Goal: Communication & Community: Answer question/provide support

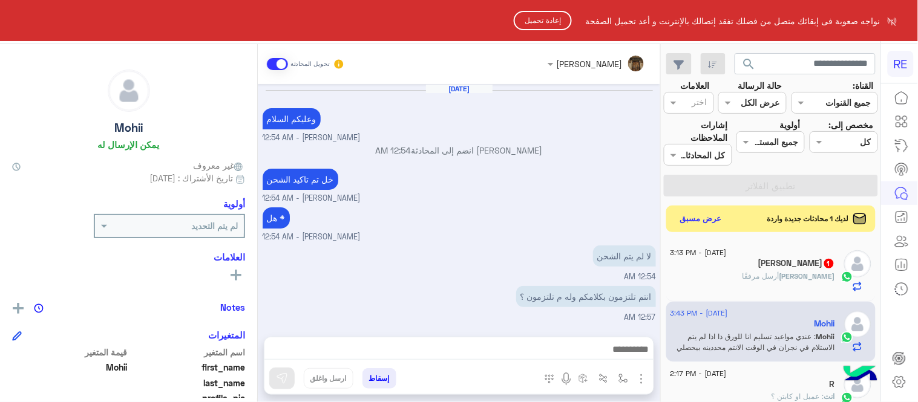
scroll to position [234, 0]
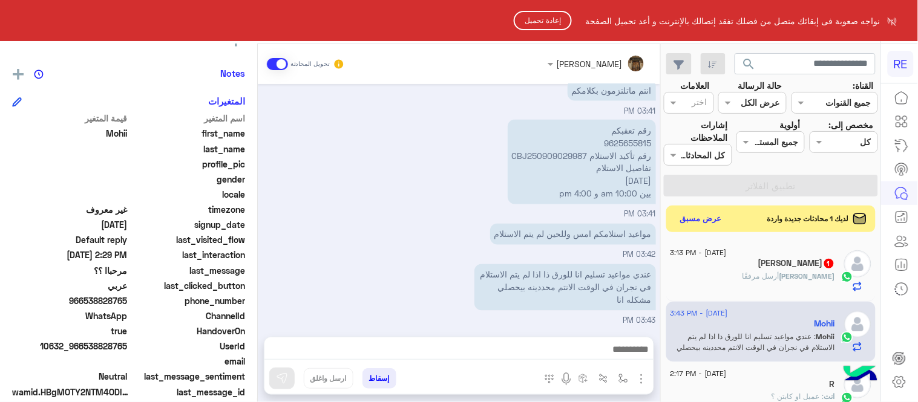
click at [545, 20] on button "إعادة تحميل" at bounding box center [543, 20] width 58 height 19
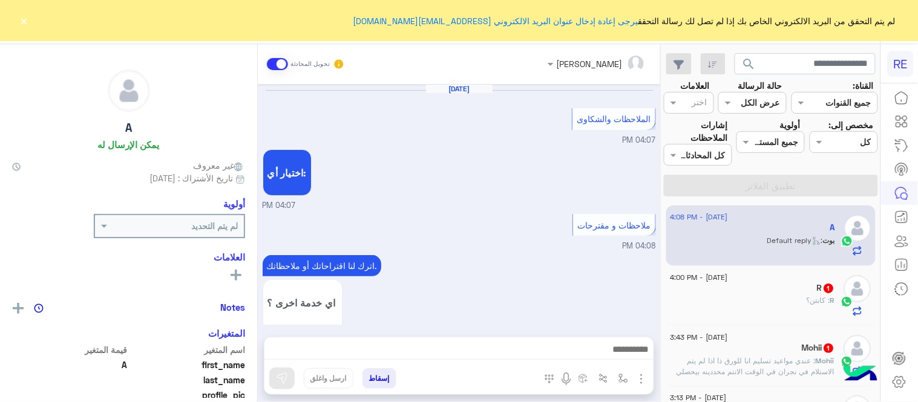
scroll to position [298, 0]
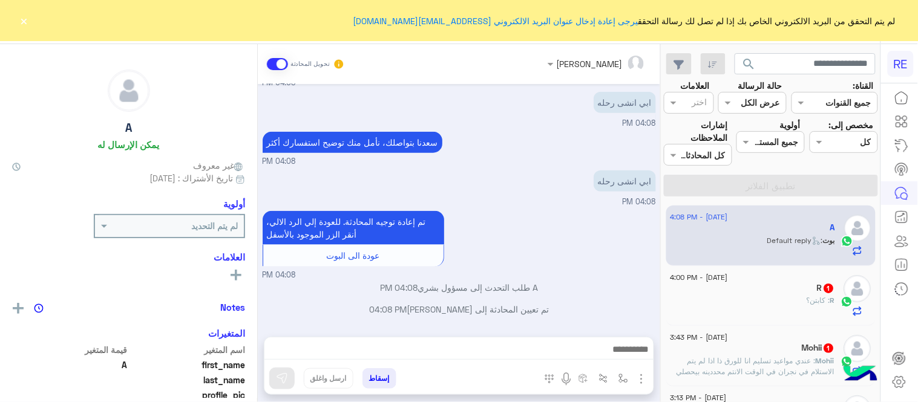
click at [22, 19] on button "×" at bounding box center [24, 21] width 12 height 12
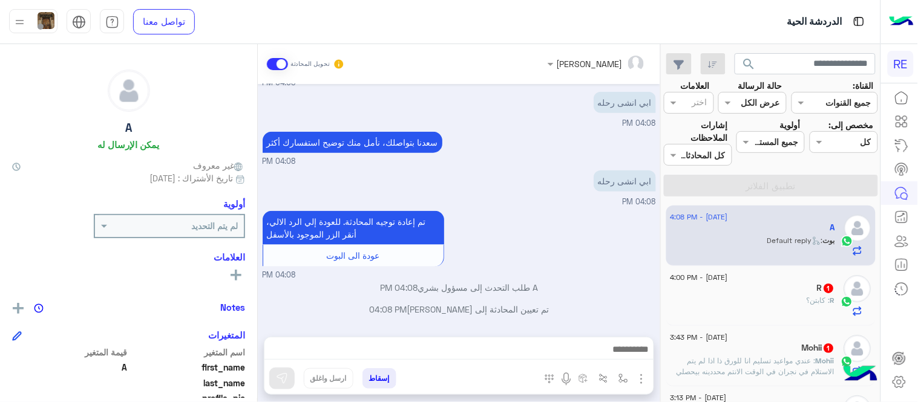
click at [738, 349] on div "Mohii 1" at bounding box center [752, 349] width 165 height 13
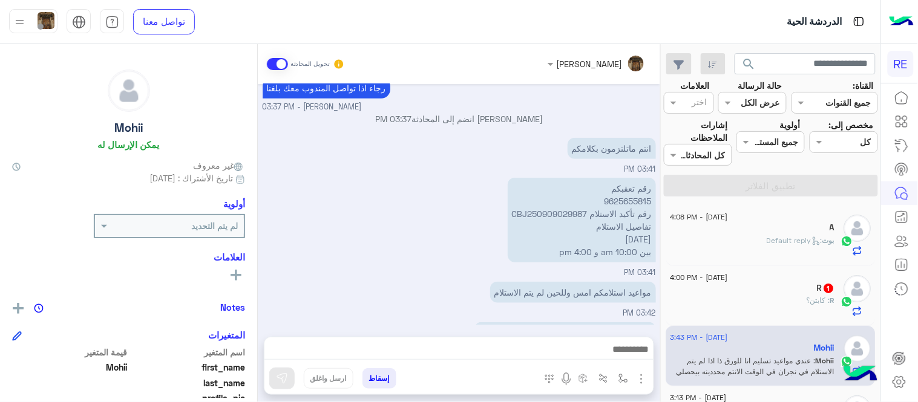
scroll to position [287, 0]
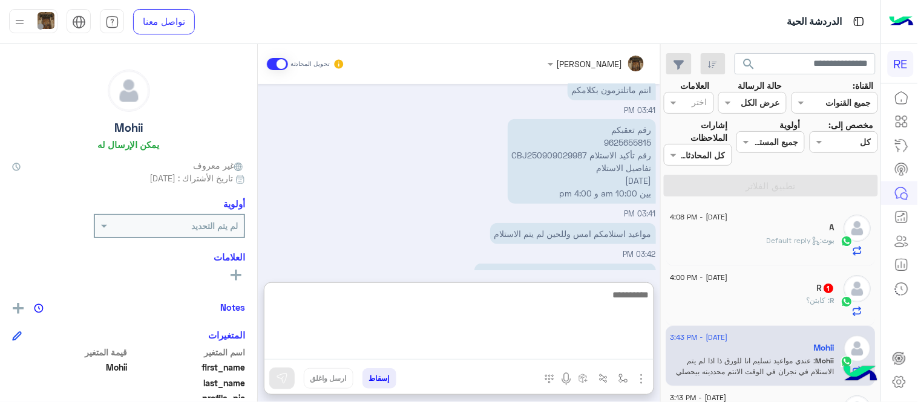
click at [367, 352] on textarea at bounding box center [458, 323] width 389 height 73
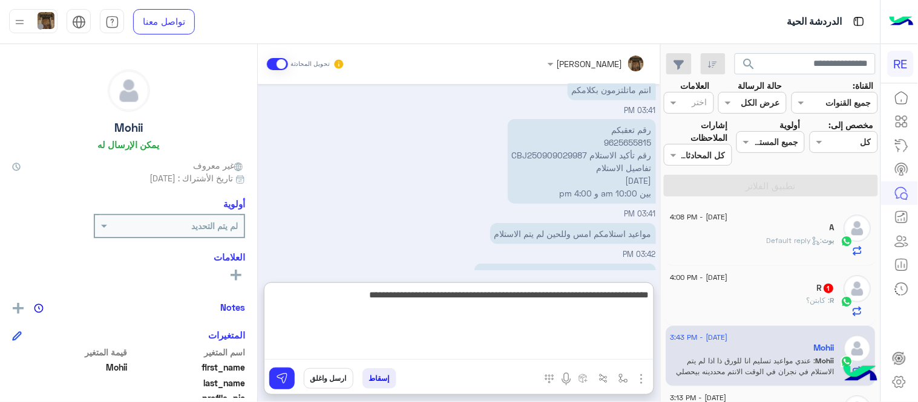
type textarea "**********"
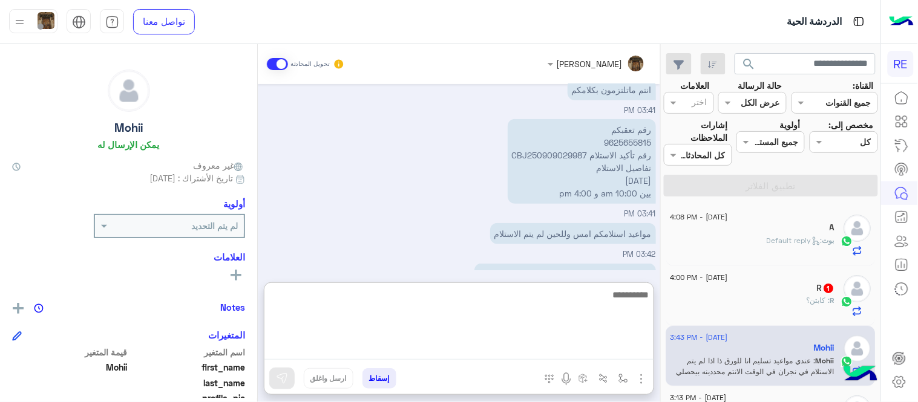
scroll to position [393, 0]
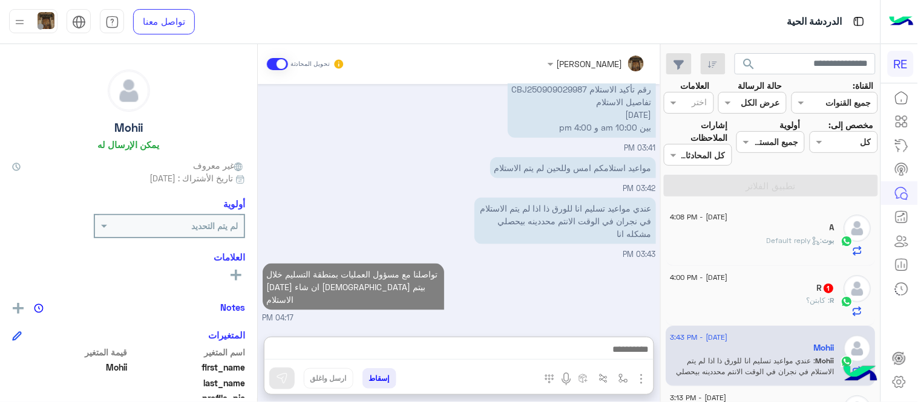
click at [346, 170] on div "Sep 10, 2025 جاري المتابعه يا غالي مروه احمد - 01:03 AM المندوب يقول جاي جالسين…" at bounding box center [459, 204] width 402 height 241
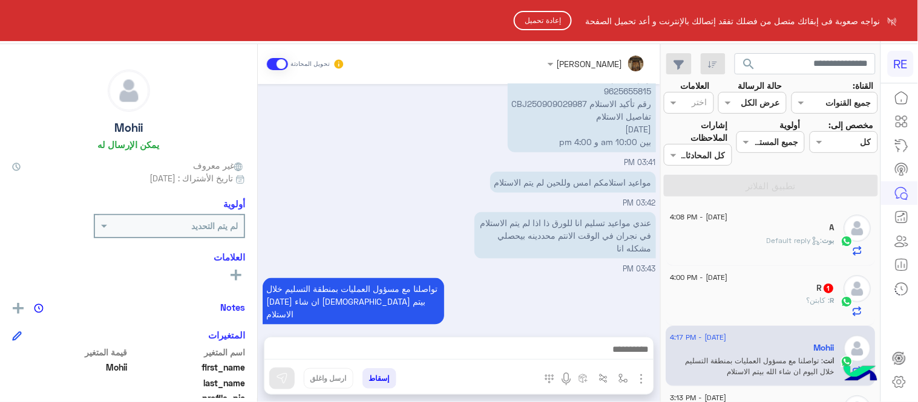
click at [557, 13] on button "إعادة تحميل" at bounding box center [543, 20] width 58 height 19
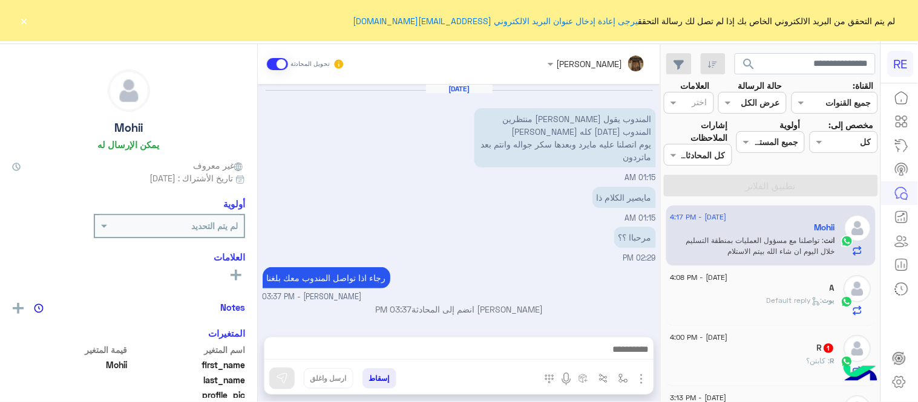
scroll to position [300, 0]
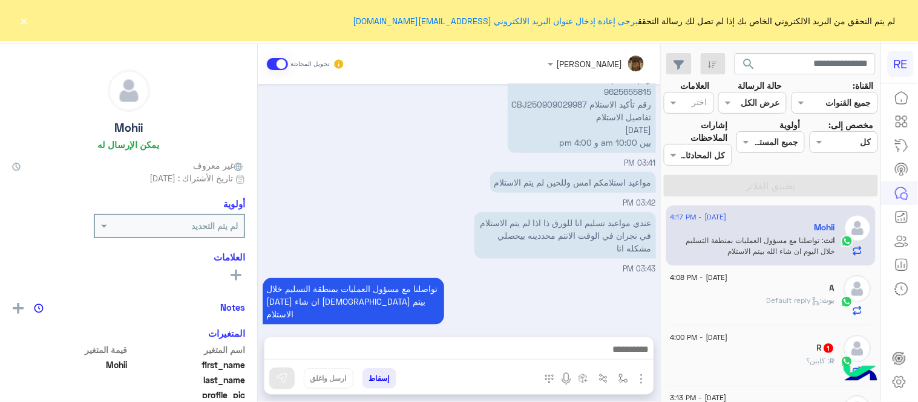
click at [22, 15] on button "×" at bounding box center [24, 21] width 12 height 12
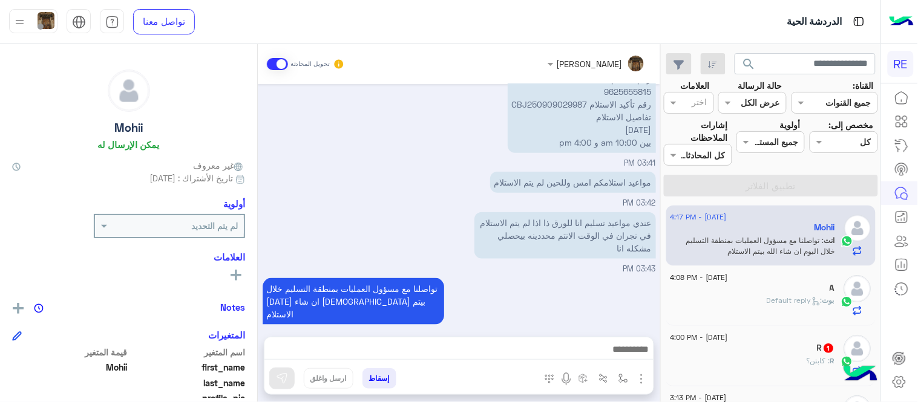
click at [775, 297] on span ": Default reply" at bounding box center [795, 300] width 56 height 9
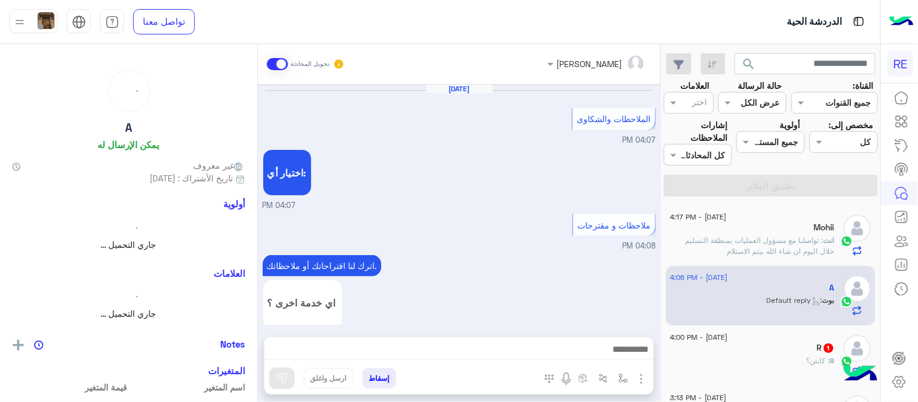
scroll to position [298, 0]
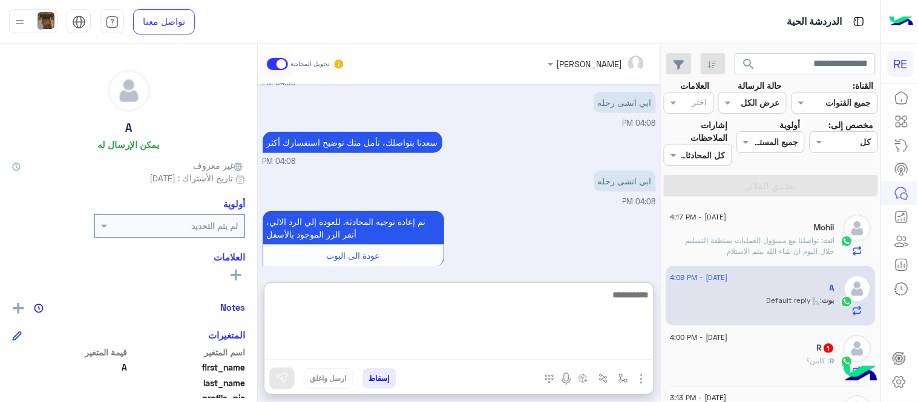
click at [398, 352] on textarea at bounding box center [458, 323] width 389 height 73
type textarea "*"
type textarea "**********"
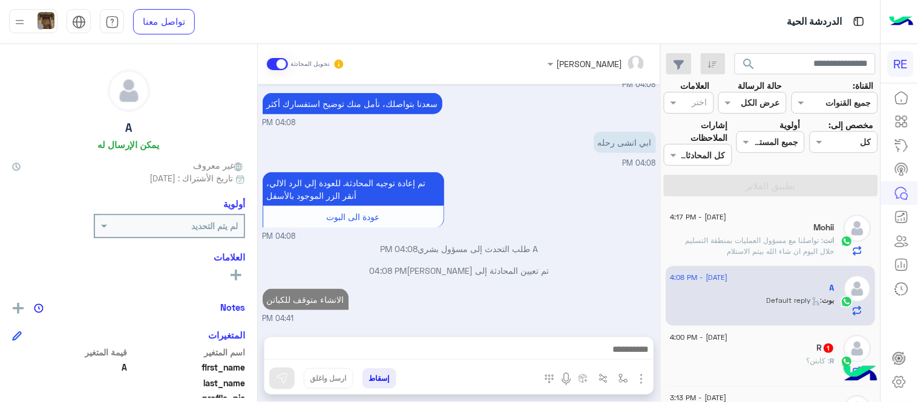
scroll to position [336, 0]
click at [559, 240] on div "[DATE] الملاحظات والشكاوى 04:07 PM اختيار أي: 04:07 PM ملاحظات و مقترحات 04:08 …" at bounding box center [459, 204] width 402 height 241
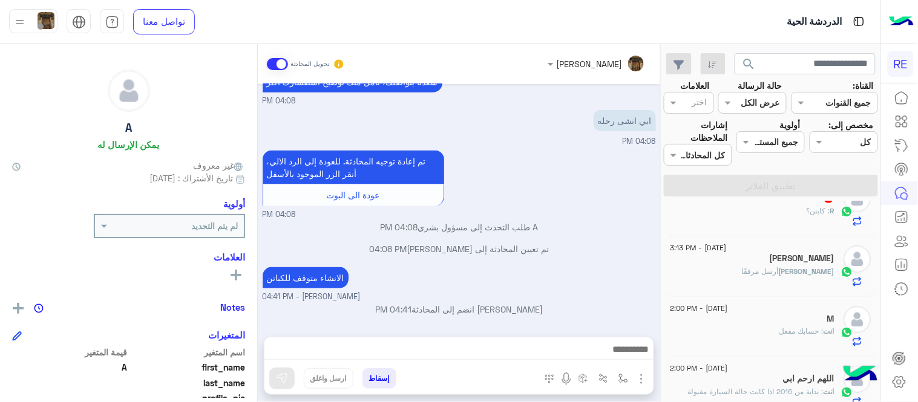
scroll to position [143, 0]
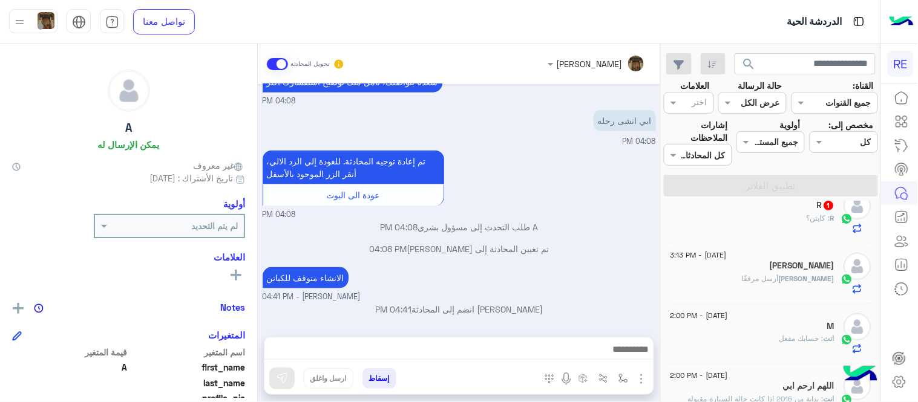
click at [741, 223] on div "R : كابتن؟" at bounding box center [752, 223] width 165 height 21
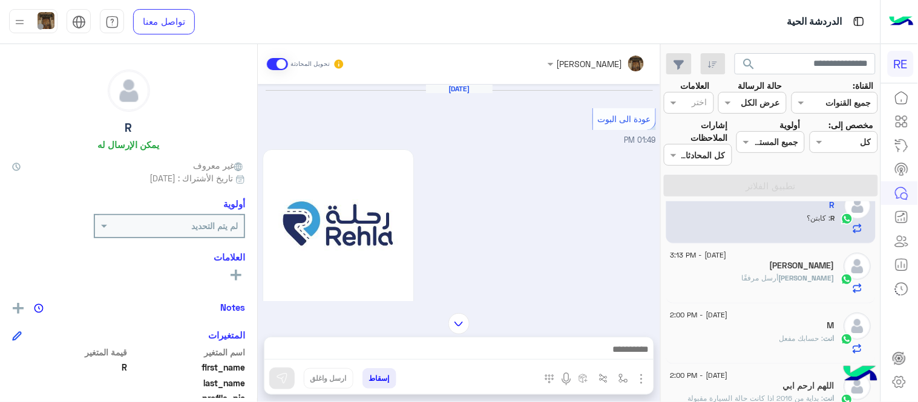
scroll to position [1227, 0]
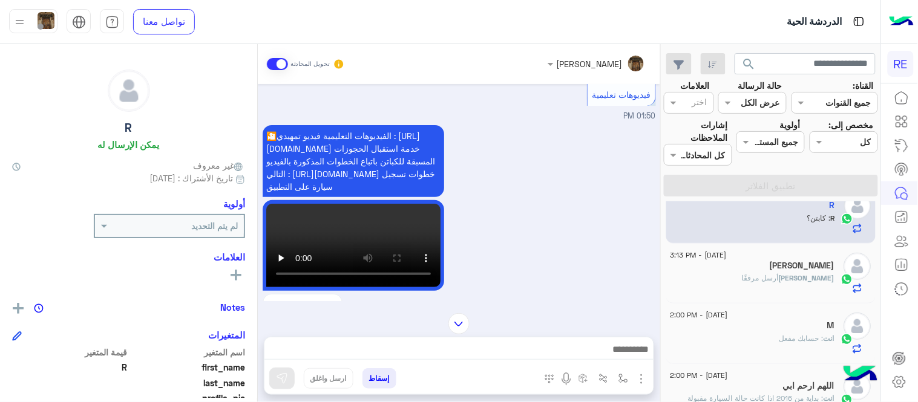
click at [259, 127] on mat-drawer-container "عبير زكريا تحويل المحادثة Sep 10, 2025 عودة الى البوت 01:49 PM اهلًا بك في تطبي…" at bounding box center [330, 225] width 660 height 363
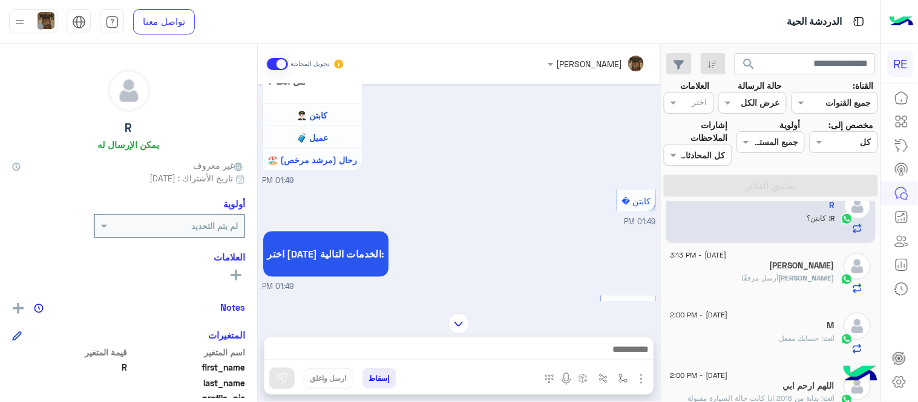
scroll to position [418, 0]
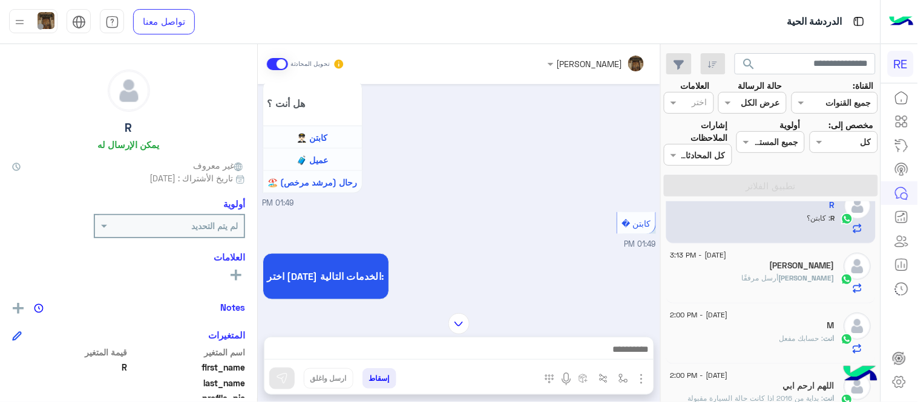
click at [560, 356] on textarea at bounding box center [458, 351] width 389 height 18
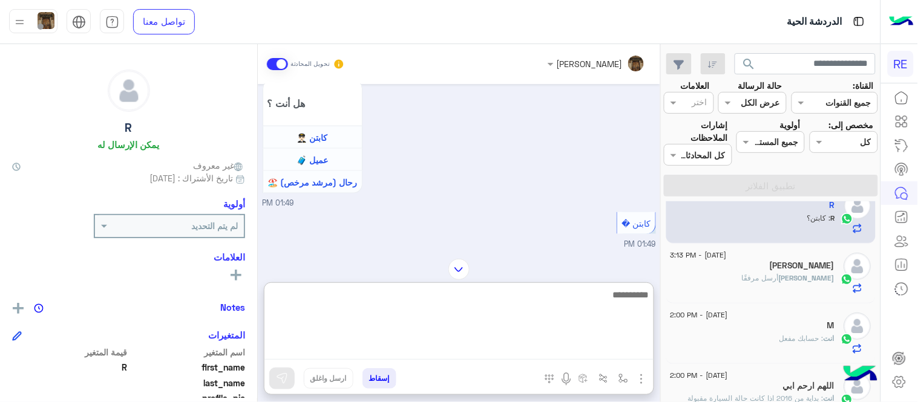
click at [557, 306] on textarea at bounding box center [458, 323] width 389 height 73
type textarea "*"
type textarea "**********"
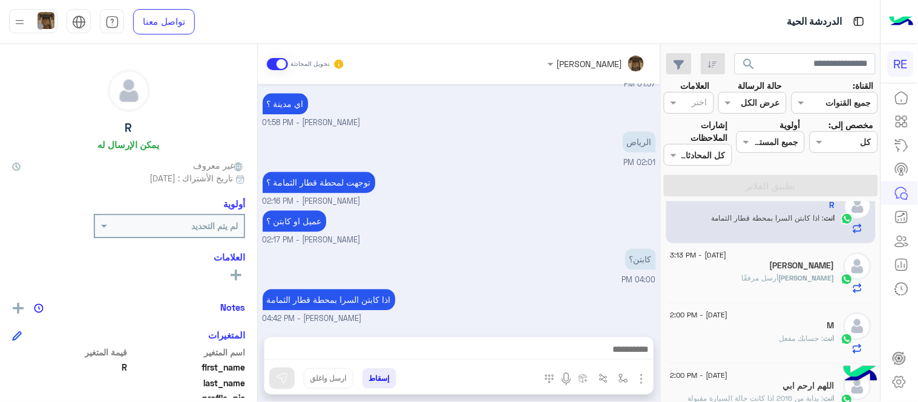
scroll to position [6777, 0]
click at [542, 214] on div "Sep 10, 2025 عودة الى البوت 01:49 PM اهلًا بك في تطبيق رحلة 👋 Welcome to Rehla …" at bounding box center [459, 204] width 402 height 241
